Goal: Information Seeking & Learning: Learn about a topic

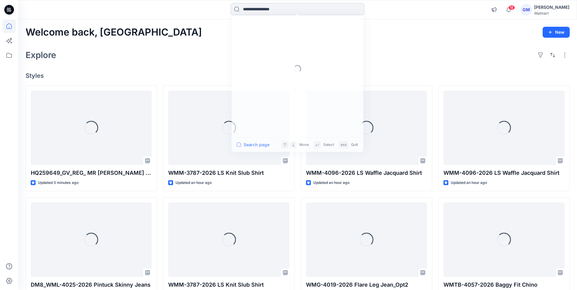
click at [262, 10] on input at bounding box center [298, 9] width 134 height 12
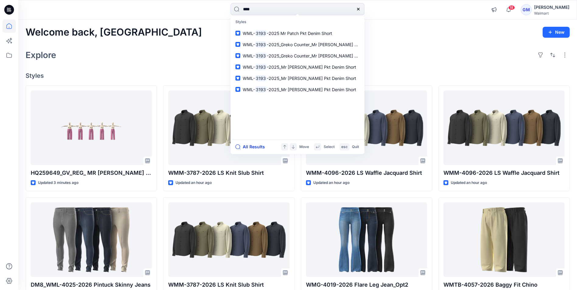
type input "****"
click at [260, 144] on button "All Results" at bounding box center [251, 146] width 33 height 7
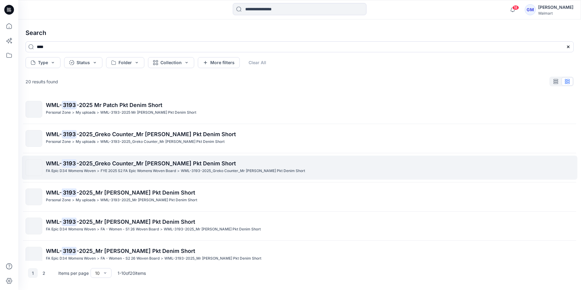
click at [102, 163] on span "-2025_Greko Counter_Mr [PERSON_NAME] Pkt Denim Short" at bounding box center [156, 163] width 159 height 6
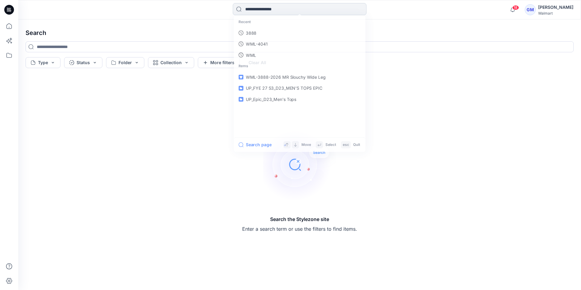
click at [274, 8] on input at bounding box center [300, 9] width 134 height 12
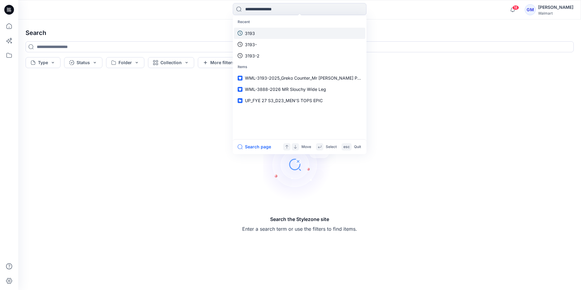
click at [255, 30] on link "3193" at bounding box center [299, 33] width 131 height 11
type input "****"
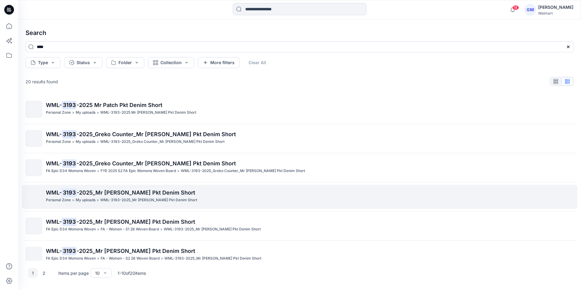
click at [79, 193] on span "-2025_Mr [PERSON_NAME] Pkt Denim Short" at bounding box center [136, 192] width 119 height 6
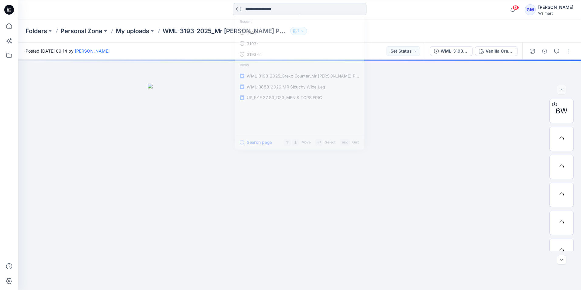
click at [263, 9] on input at bounding box center [300, 9] width 134 height 12
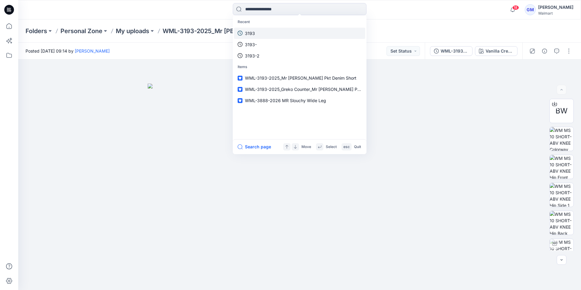
click at [252, 33] on p "3193" at bounding box center [250, 33] width 10 height 6
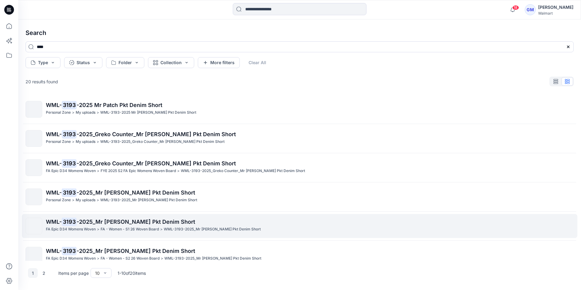
click at [74, 227] on p "FA Epic D34 Womens Woven" at bounding box center [71, 229] width 50 height 6
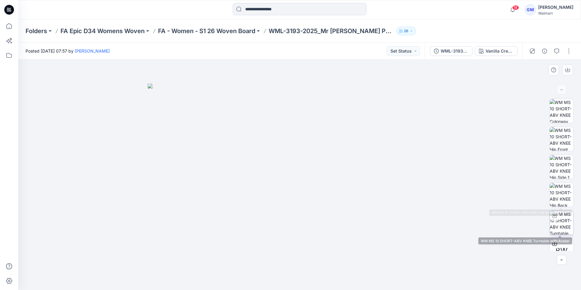
click at [567, 218] on img at bounding box center [562, 223] width 24 height 24
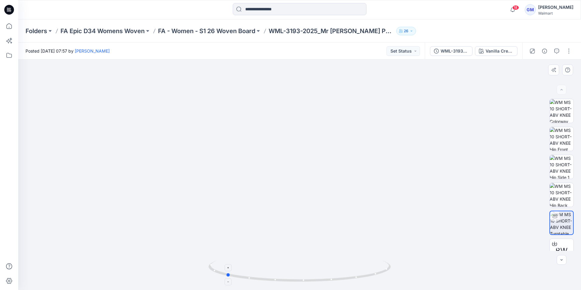
drag, startPoint x: 342, startPoint y: 272, endPoint x: 282, endPoint y: 267, distance: 59.8
click at [282, 267] on icon at bounding box center [301, 272] width 184 height 23
drag, startPoint x: 321, startPoint y: 280, endPoint x: 356, endPoint y: 275, distance: 34.8
click at [356, 275] on icon at bounding box center [301, 272] width 184 height 23
drag, startPoint x: 327, startPoint y: 284, endPoint x: 381, endPoint y: 269, distance: 56.0
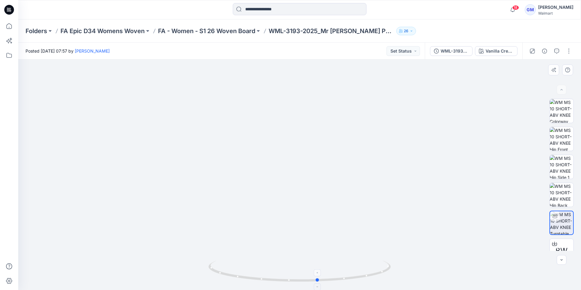
click at [381, 269] on div at bounding box center [300, 275] width 182 height 30
drag, startPoint x: 344, startPoint y: 282, endPoint x: 255, endPoint y: 277, distance: 88.3
click at [255, 277] on icon at bounding box center [301, 272] width 184 height 23
drag, startPoint x: 254, startPoint y: 277, endPoint x: 245, endPoint y: 276, distance: 9.4
click at [245, 276] on icon at bounding box center [301, 272] width 184 height 23
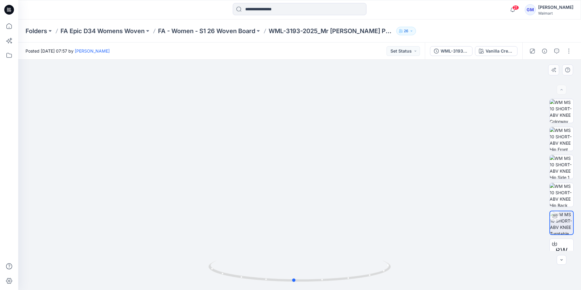
drag, startPoint x: 324, startPoint y: 283, endPoint x: 397, endPoint y: 276, distance: 73.9
click at [397, 276] on div at bounding box center [299, 175] width 563 height 231
